Goal: Book appointment/travel/reservation

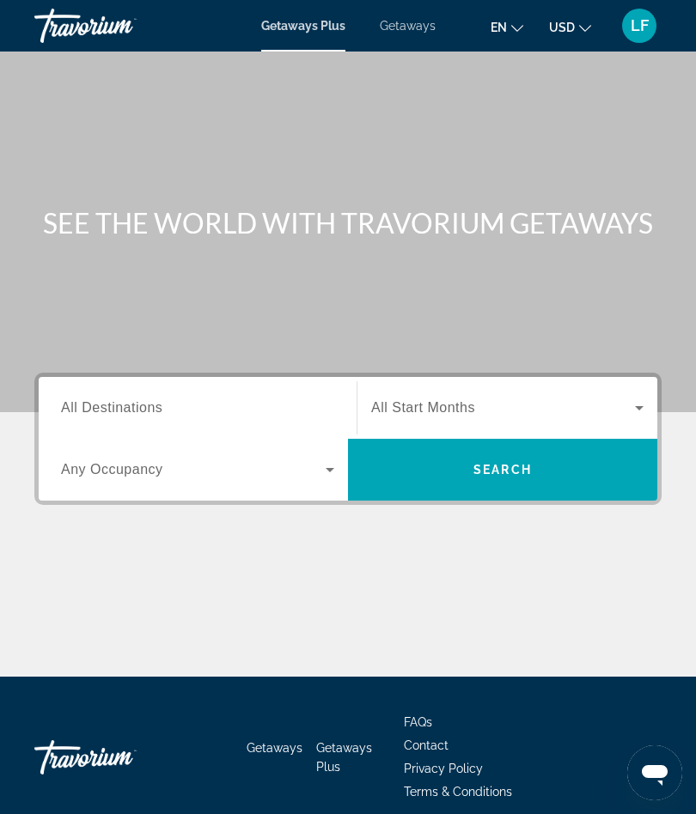
click at [81, 410] on span "All Destinations" at bounding box center [111, 407] width 101 height 15
click at [81, 410] on input "Destination All Destinations" at bounding box center [197, 408] width 273 height 21
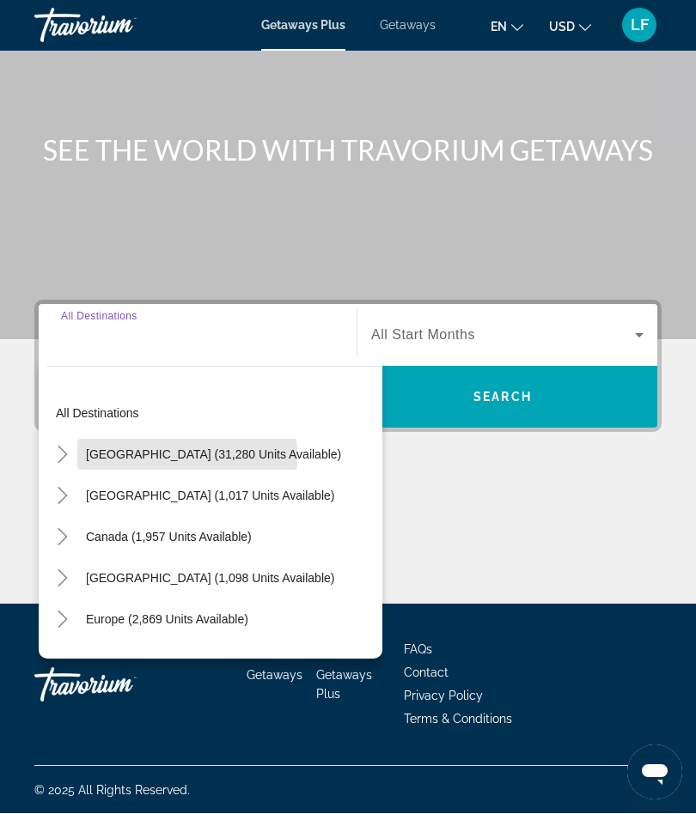
scroll to position [73, 0]
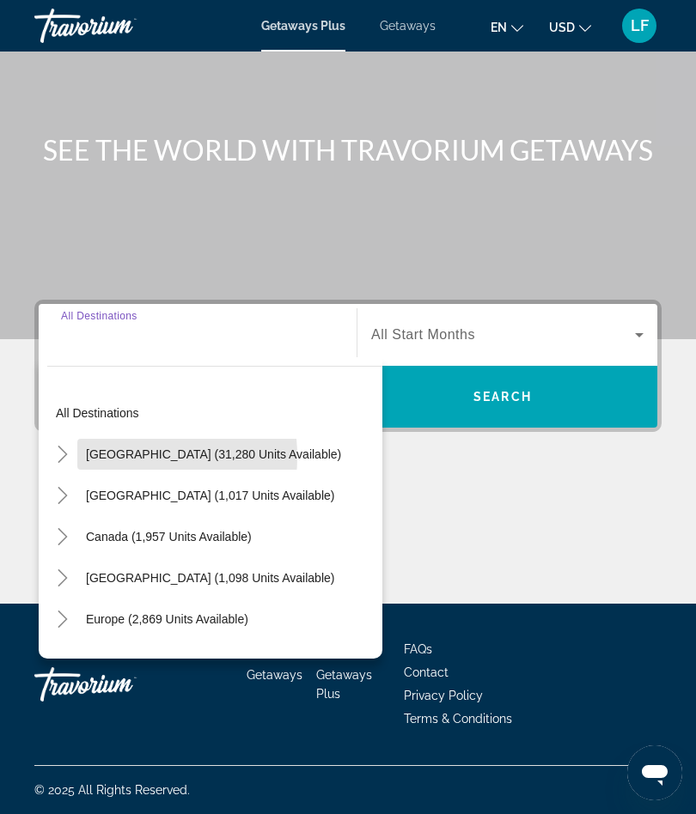
click at [97, 457] on span "[GEOGRAPHIC_DATA] (31,280 units available)" at bounding box center [213, 454] width 255 height 14
type input "**********"
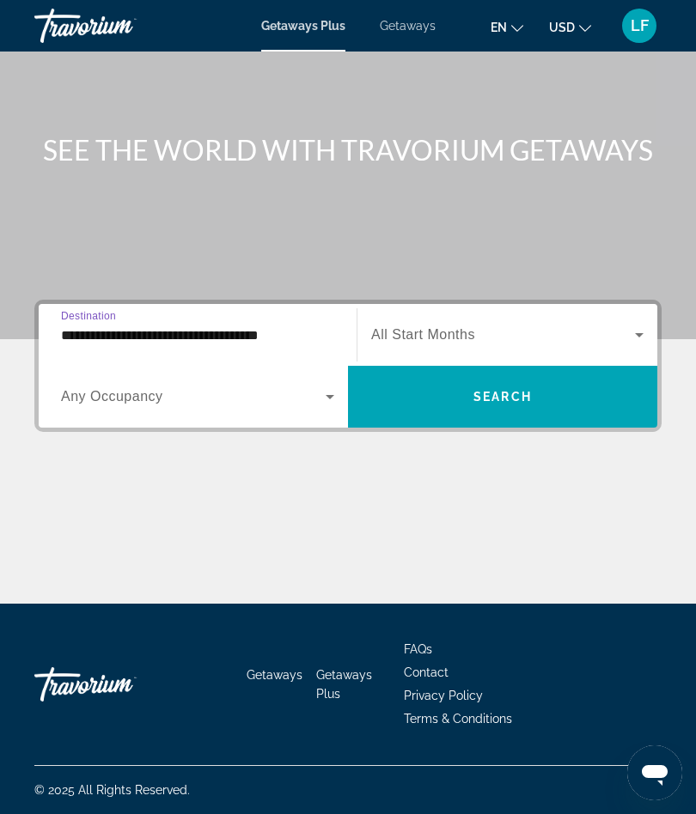
click at [96, 406] on span "Search widget" at bounding box center [193, 396] width 265 height 21
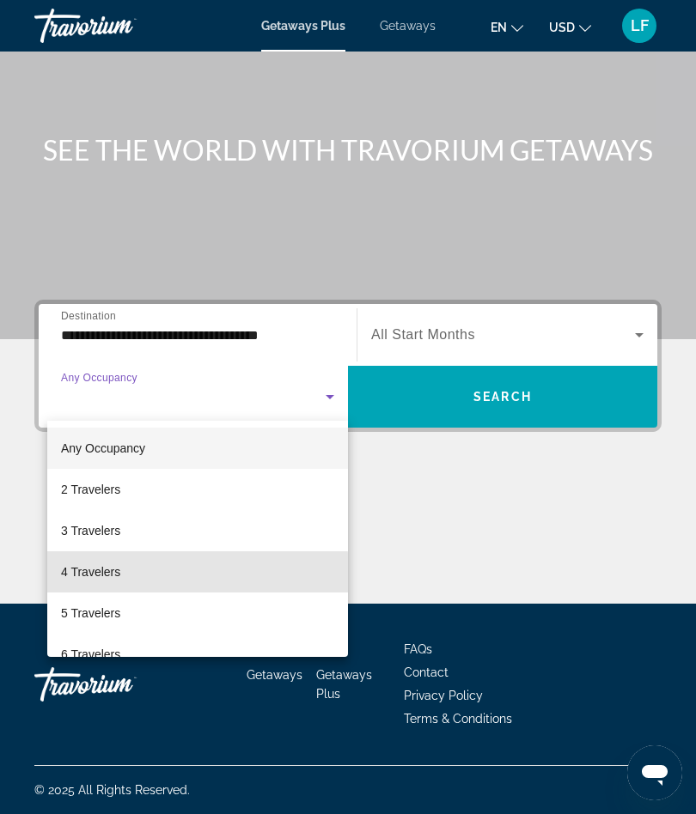
click at [81, 575] on span "4 Travelers" at bounding box center [90, 572] width 59 height 21
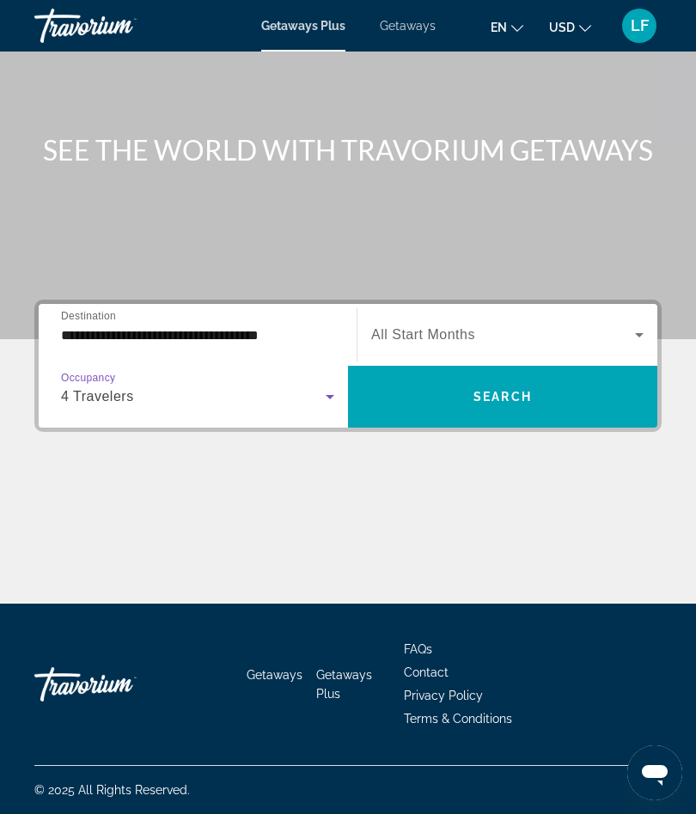
click at [402, 332] on span "All Start Months" at bounding box center [423, 334] width 104 height 15
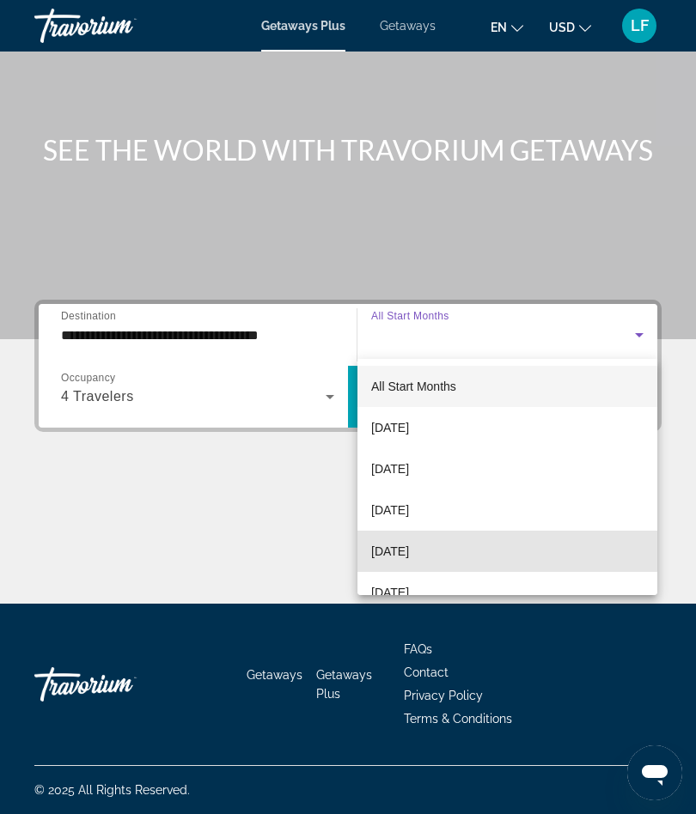
click at [387, 551] on span "[DATE]" at bounding box center [390, 551] width 38 height 21
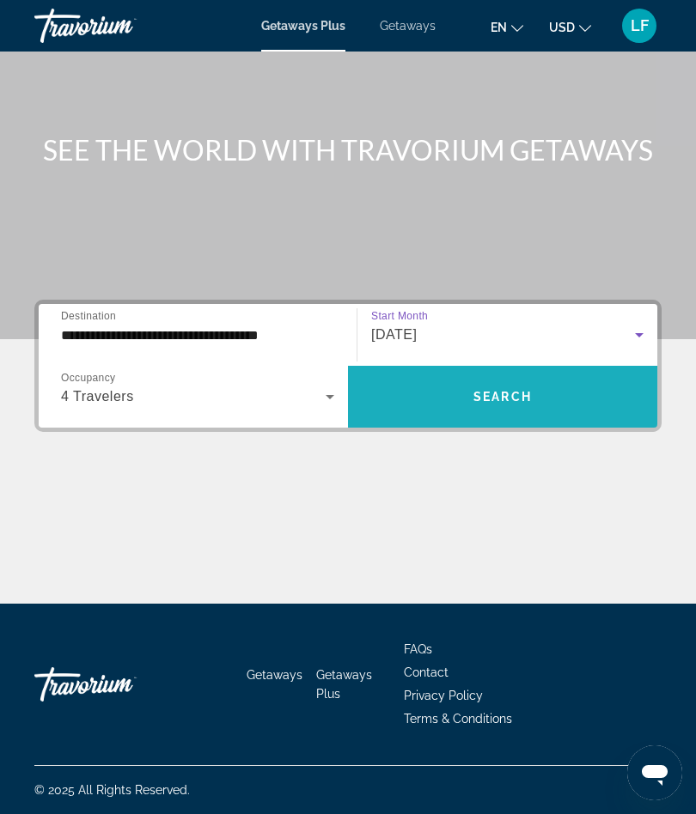
click at [453, 401] on span "Search widget" at bounding box center [502, 396] width 309 height 41
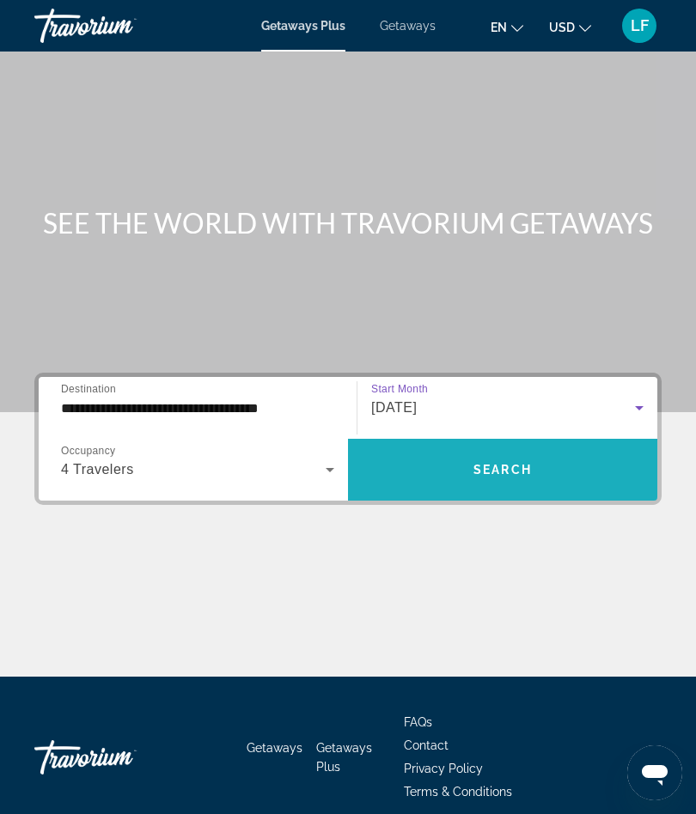
scroll to position [67, 0]
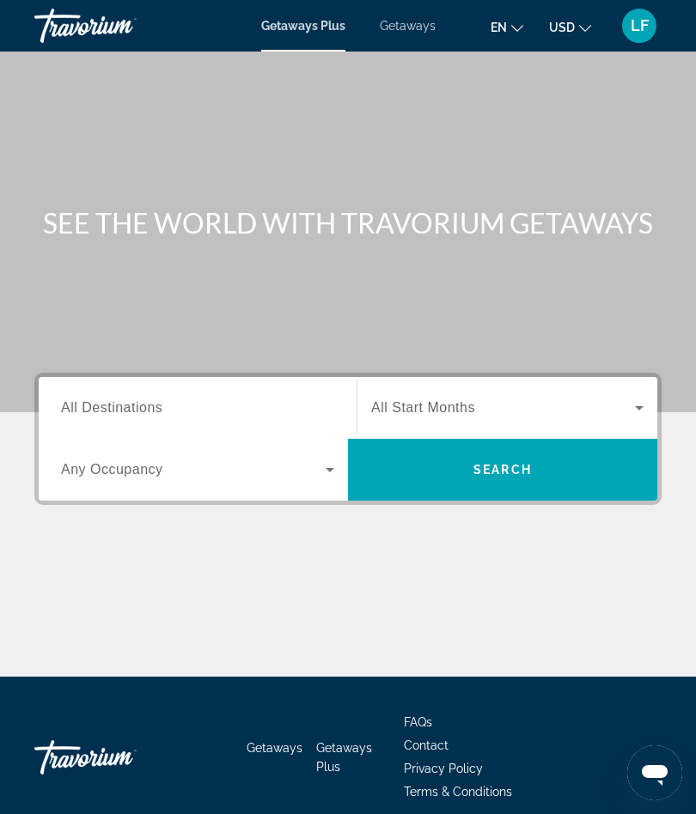
click at [98, 401] on span "All Destinations" at bounding box center [111, 407] width 101 height 15
click at [98, 401] on input "Destination All Destinations" at bounding box center [197, 408] width 273 height 21
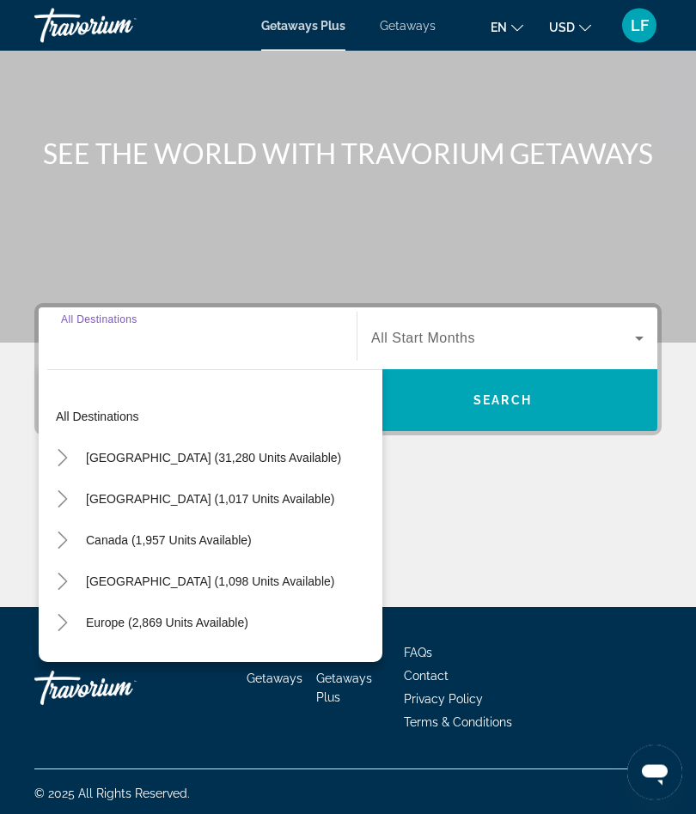
scroll to position [72, 0]
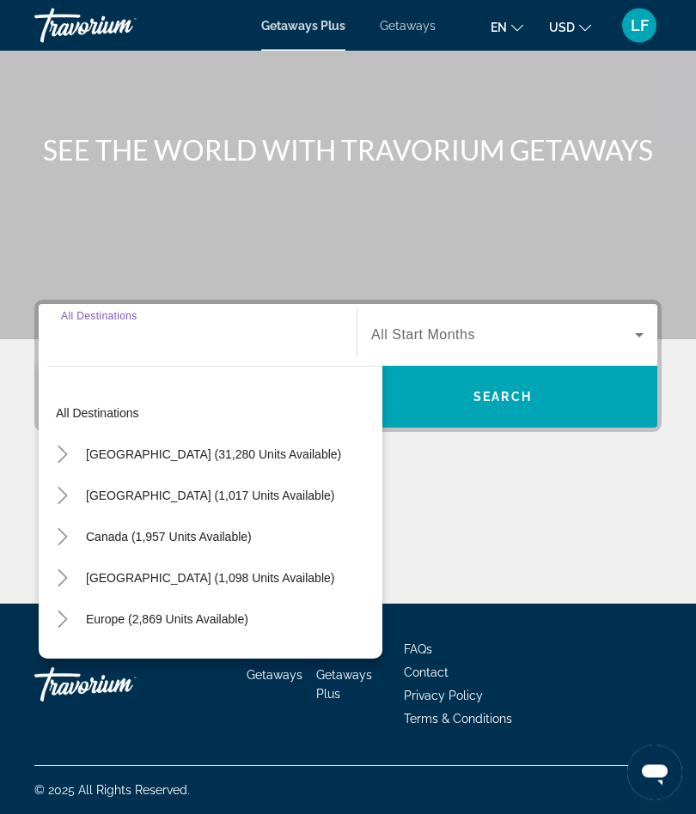
click at [100, 462] on span "Search widget" at bounding box center [213, 455] width 272 height 41
type input "**********"
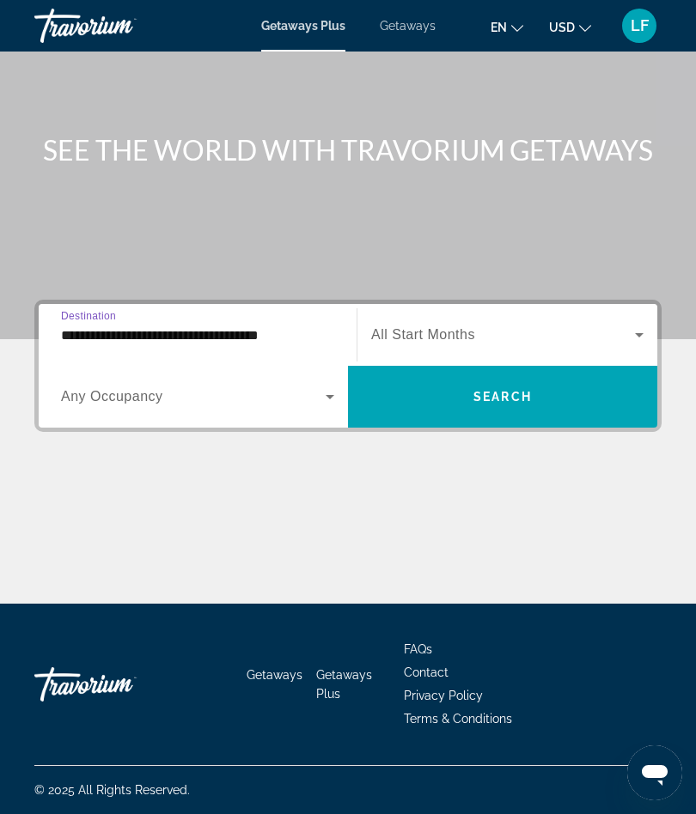
click at [92, 406] on span "Search widget" at bounding box center [193, 396] width 265 height 21
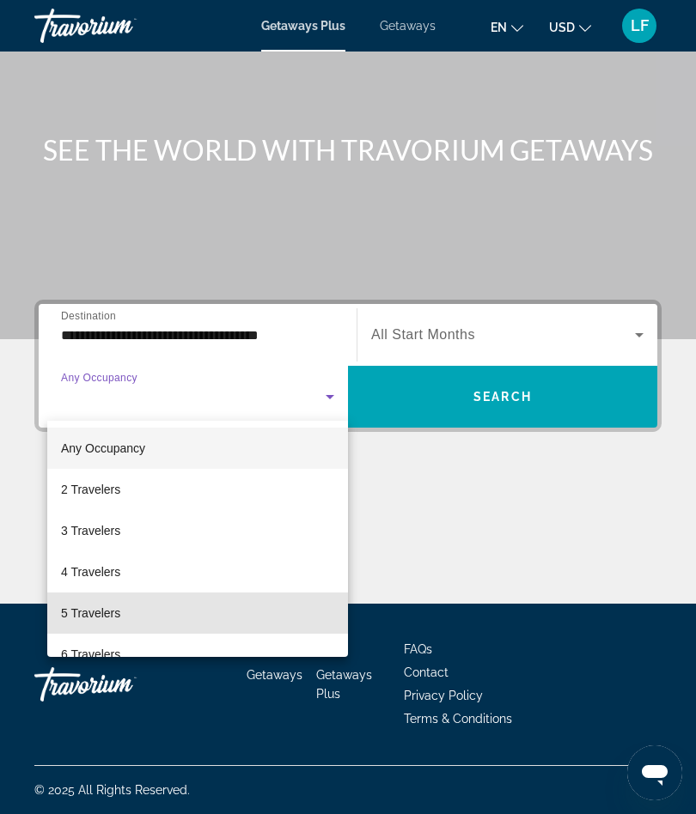
click at [81, 620] on span "5 Travelers" at bounding box center [90, 613] width 59 height 21
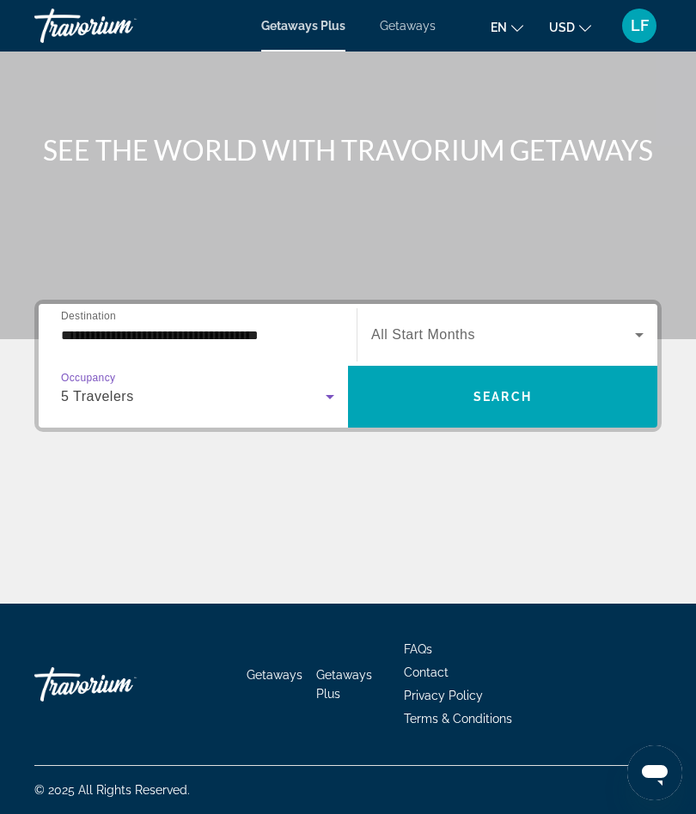
click at [413, 325] on span "Search widget" at bounding box center [503, 335] width 264 height 21
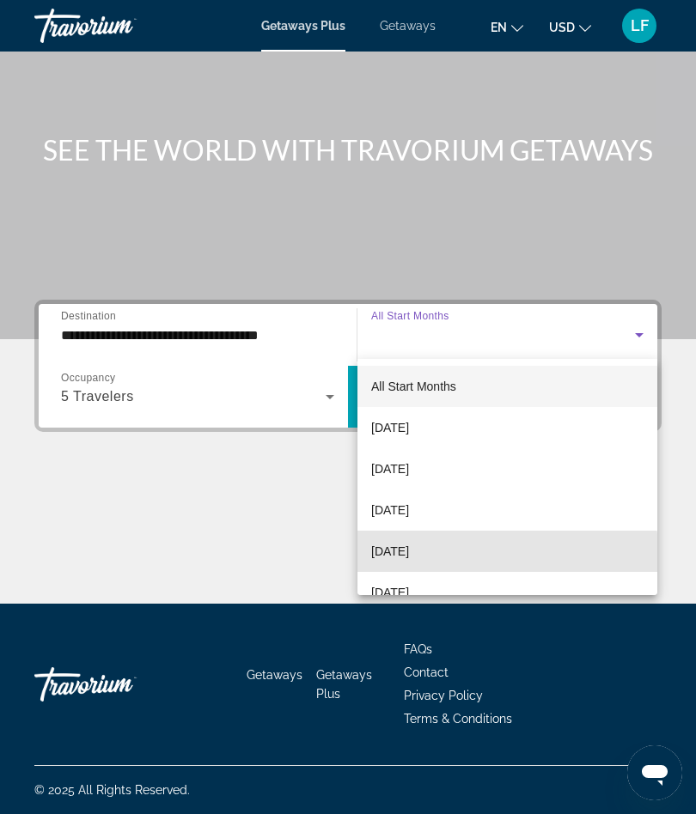
click at [385, 555] on span "[DATE]" at bounding box center [390, 551] width 38 height 21
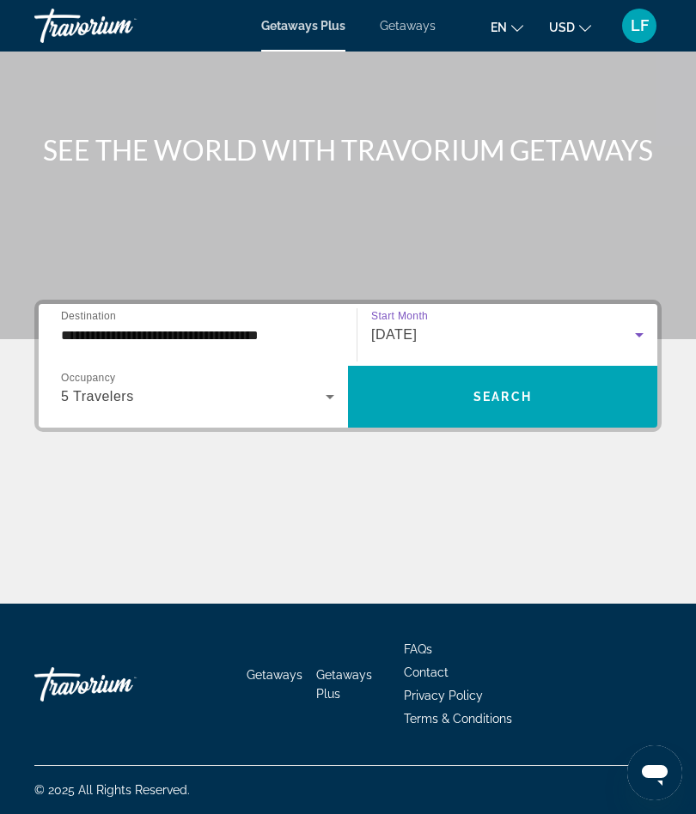
click at [445, 400] on span "Search widget" at bounding box center [502, 396] width 309 height 41
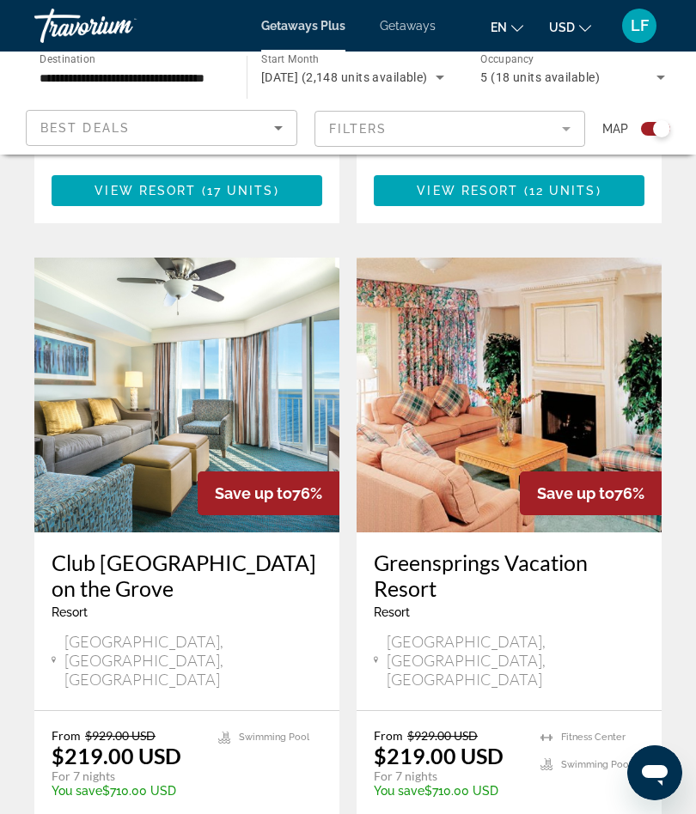
scroll to position [3607, 0]
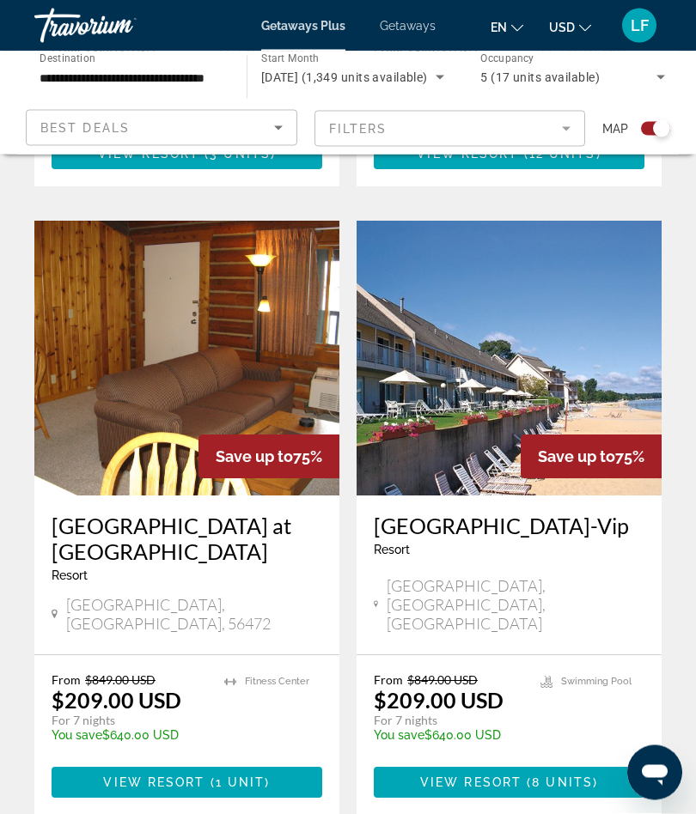
scroll to position [3522, 0]
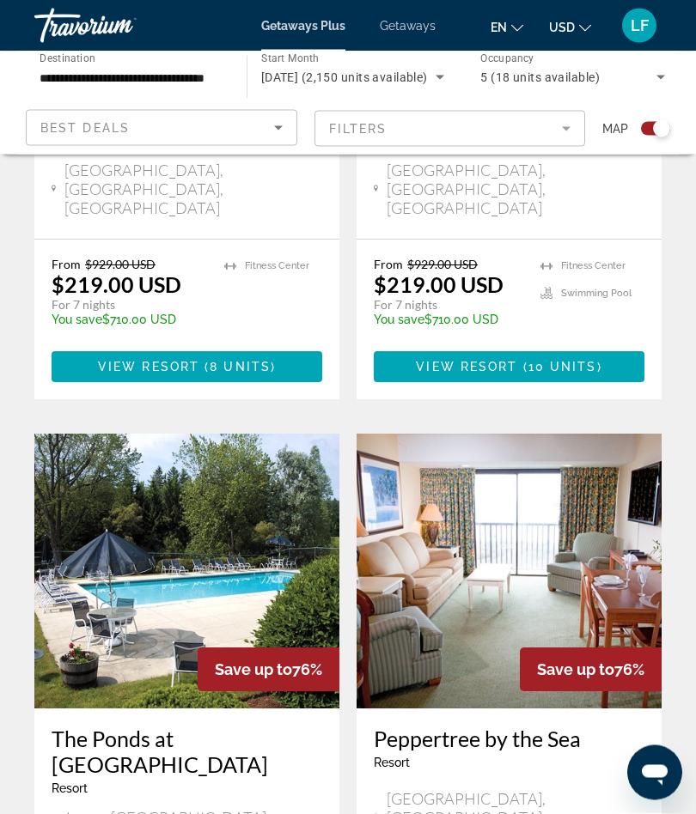
scroll to position [3393, 0]
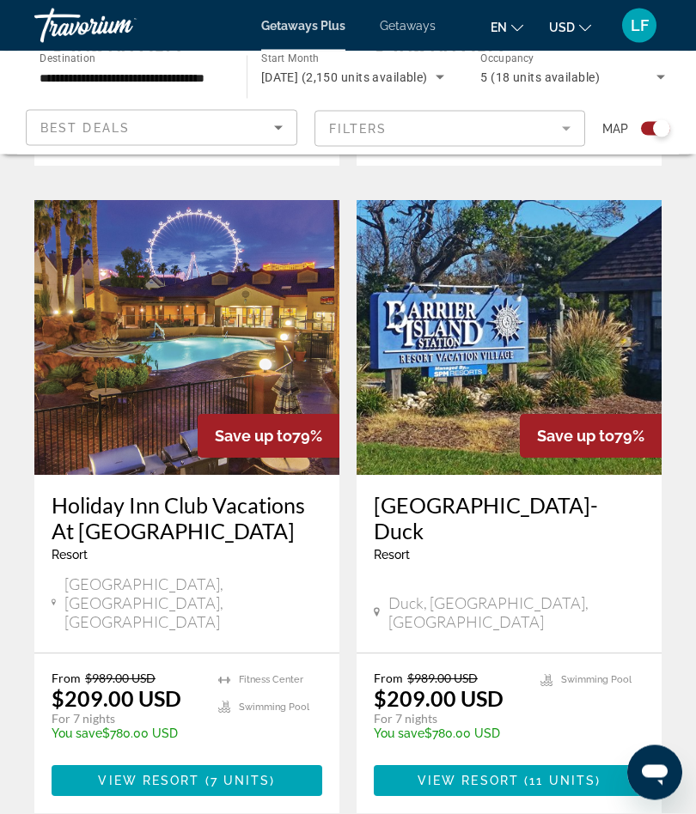
scroll to position [3587, 0]
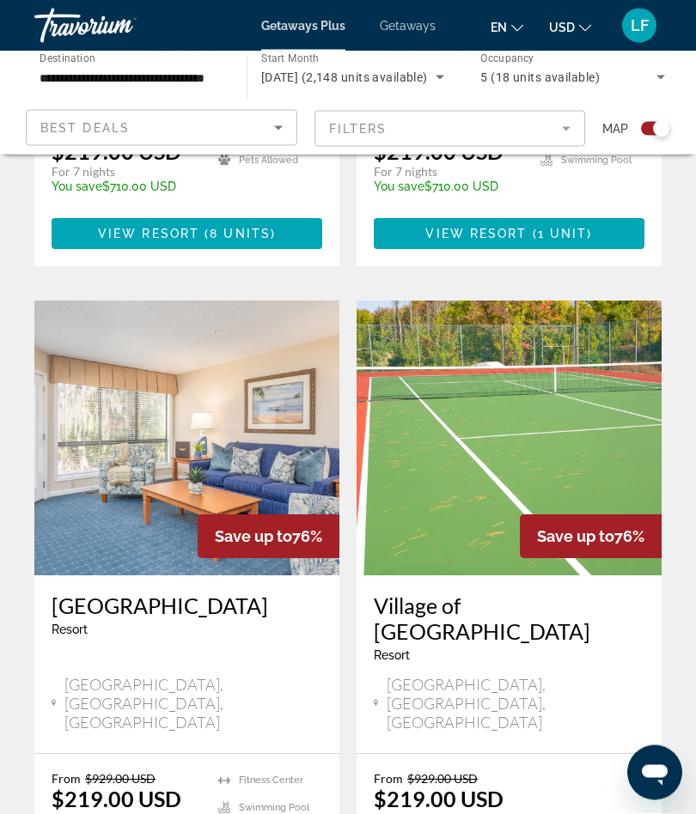
scroll to position [3468, 0]
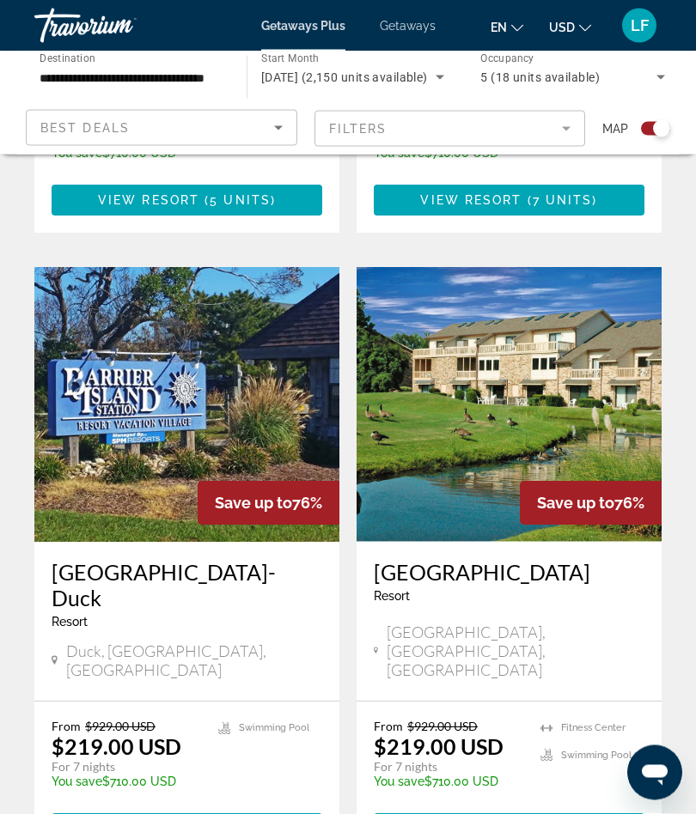
scroll to position [3607, 0]
